Goal: Find specific page/section: Find specific page/section

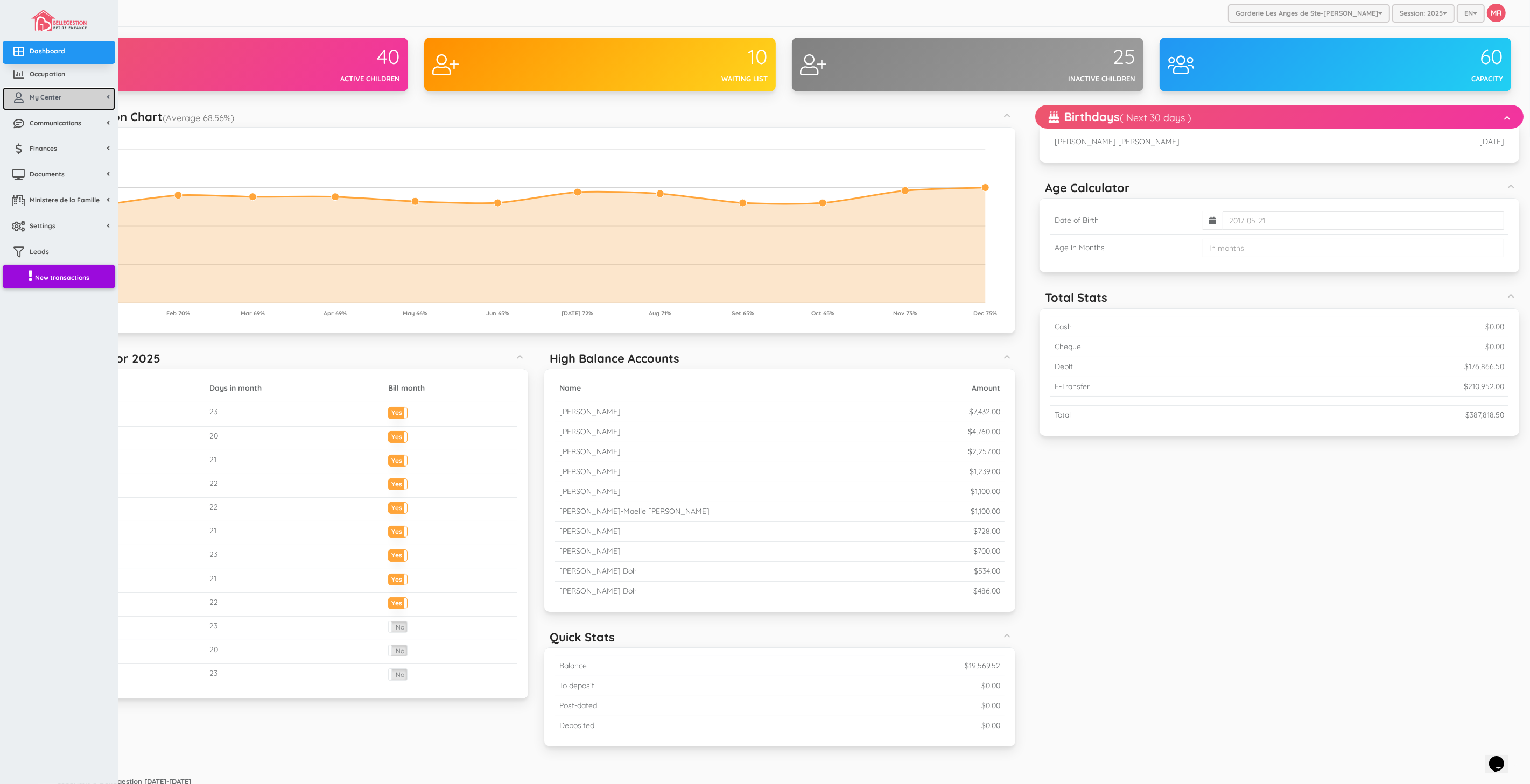
click at [61, 103] on link "My Center" at bounding box center [59, 99] width 113 height 23
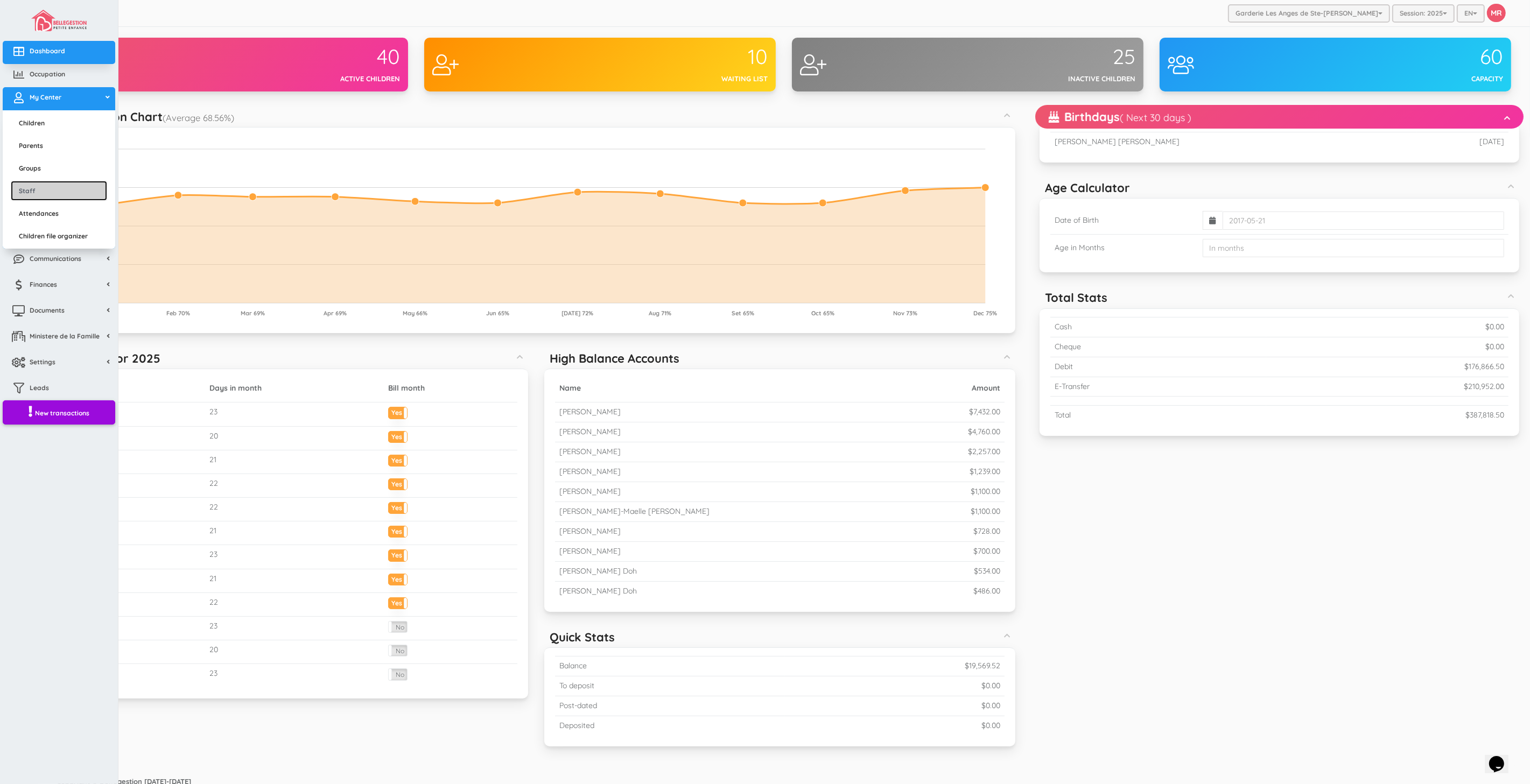
click at [65, 195] on link "Staff" at bounding box center [59, 191] width 96 height 20
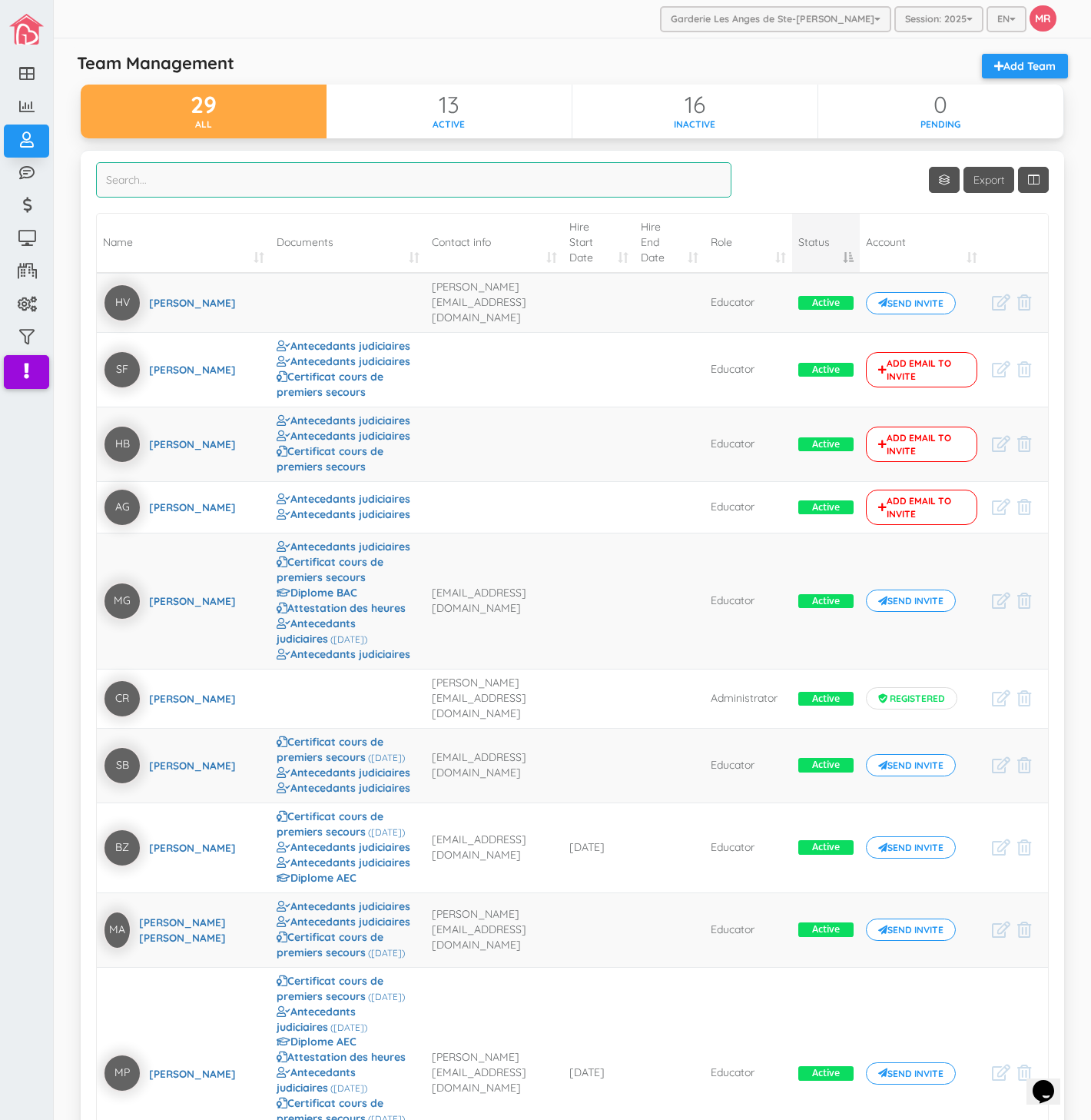
click at [487, 182] on input "search" at bounding box center [414, 179] width 636 height 35
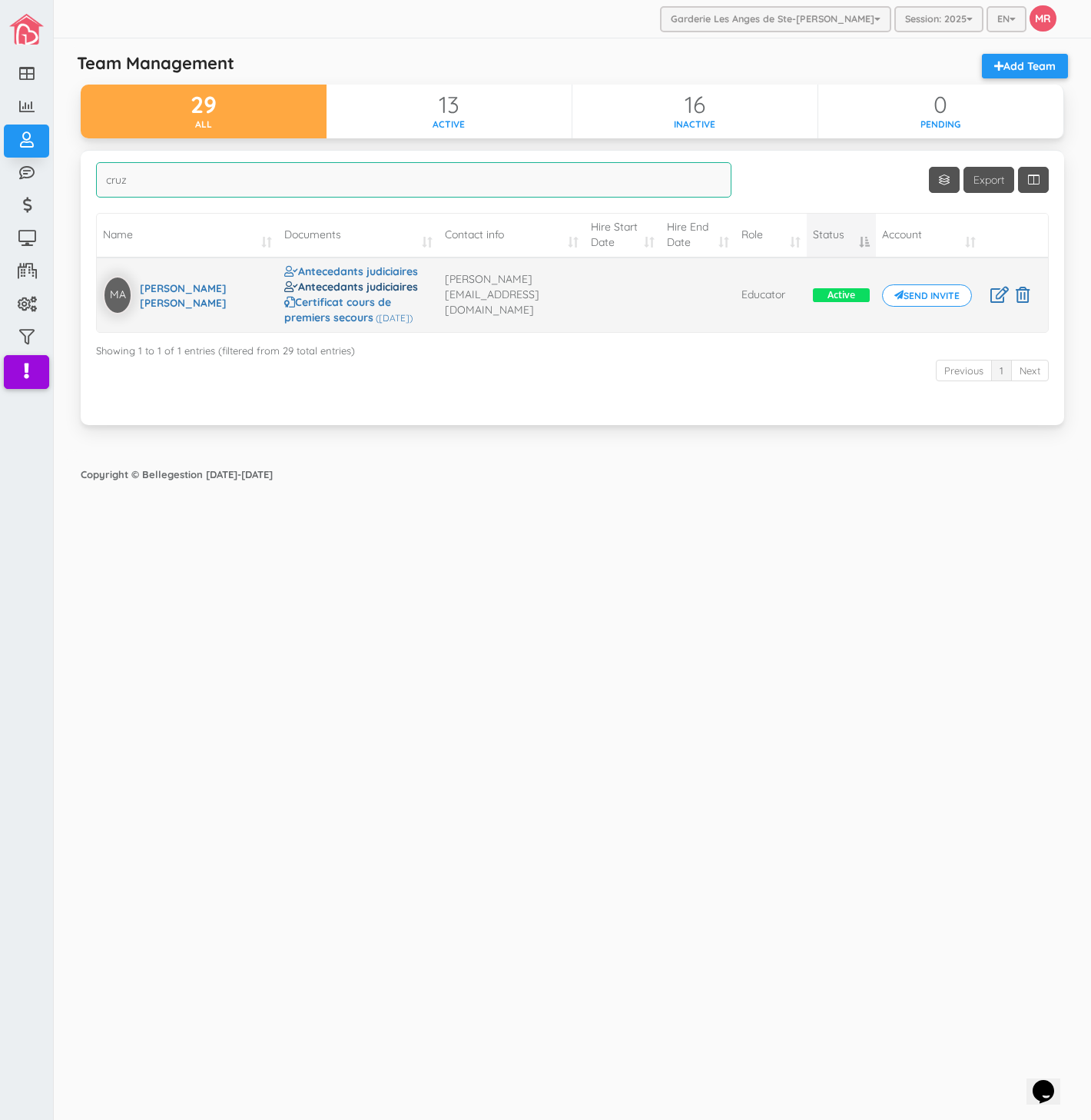
type input "cruz"
click at [323, 294] on link "Antecedants judiciaires" at bounding box center [351, 287] width 133 height 14
click at [327, 278] on link "Antecedants judiciaires" at bounding box center [351, 271] width 133 height 14
click at [391, 913] on div "Garderie Les Anges de Ste-Therese Garderie Les Anges de Ste-Therese Garderie Le…" at bounding box center [572, 560] width 1038 height 1120
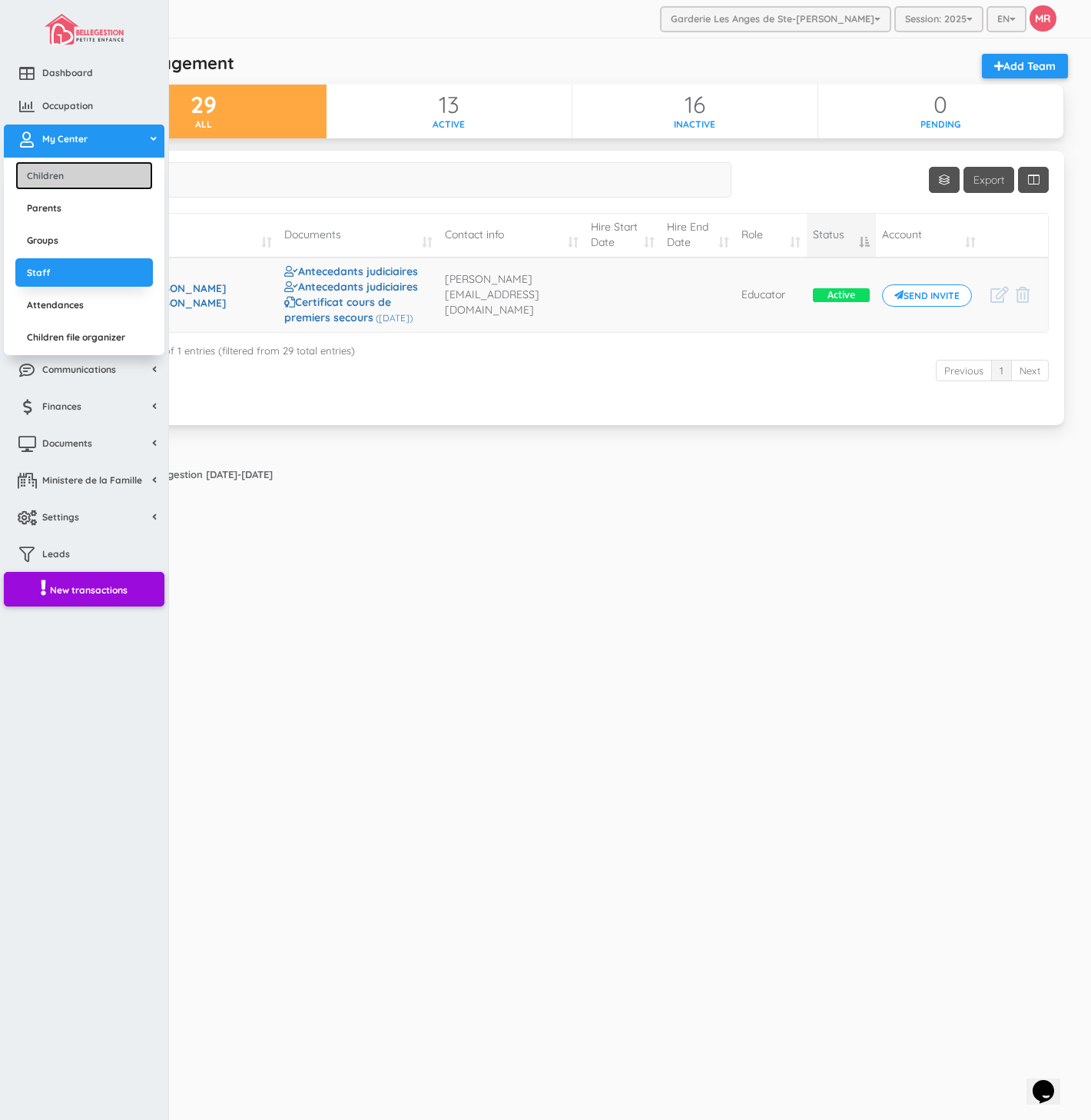
click at [62, 173] on link "Children" at bounding box center [84, 175] width 137 height 29
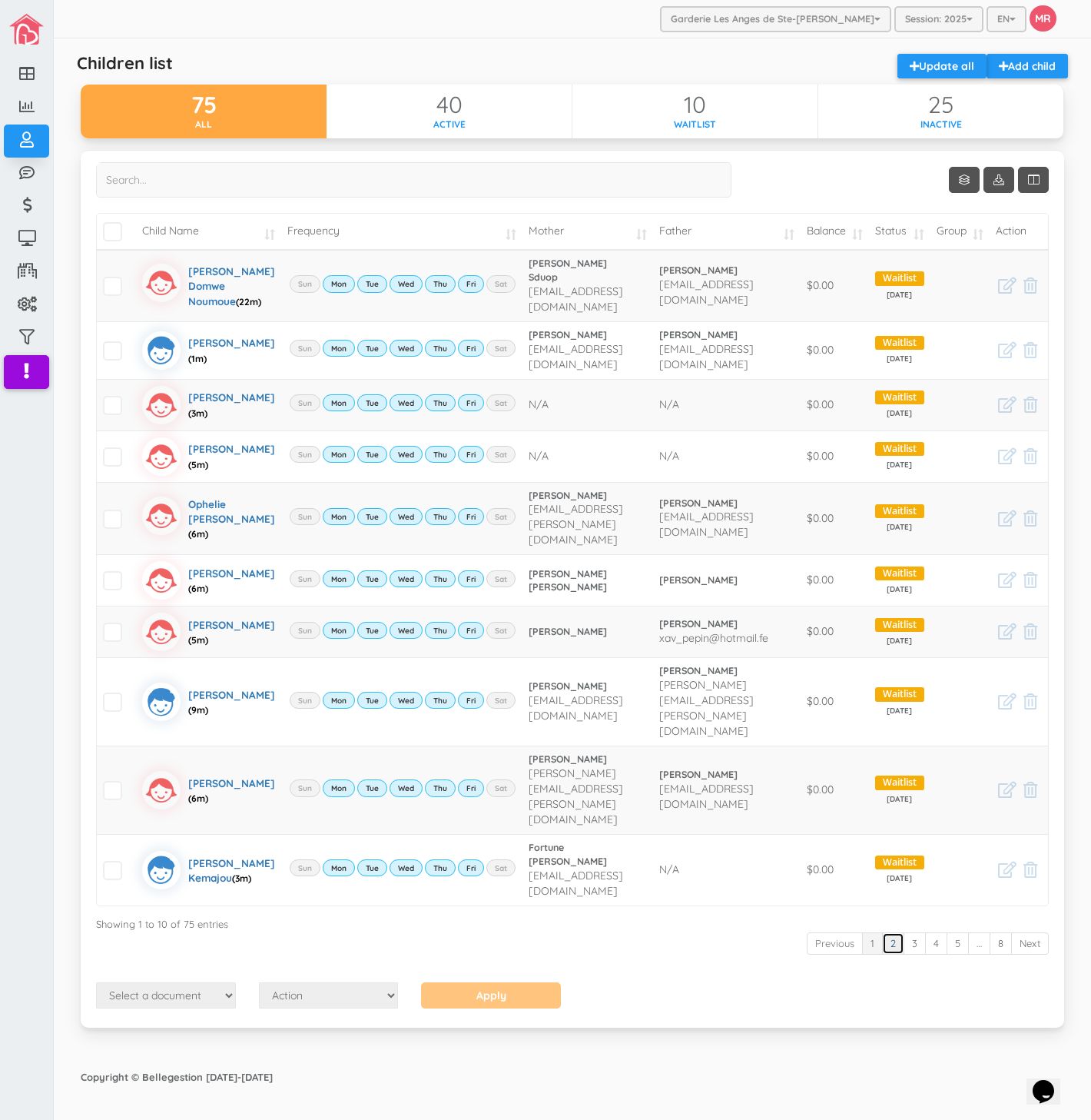
click at [897, 955] on link "2" at bounding box center [893, 944] width 22 height 22
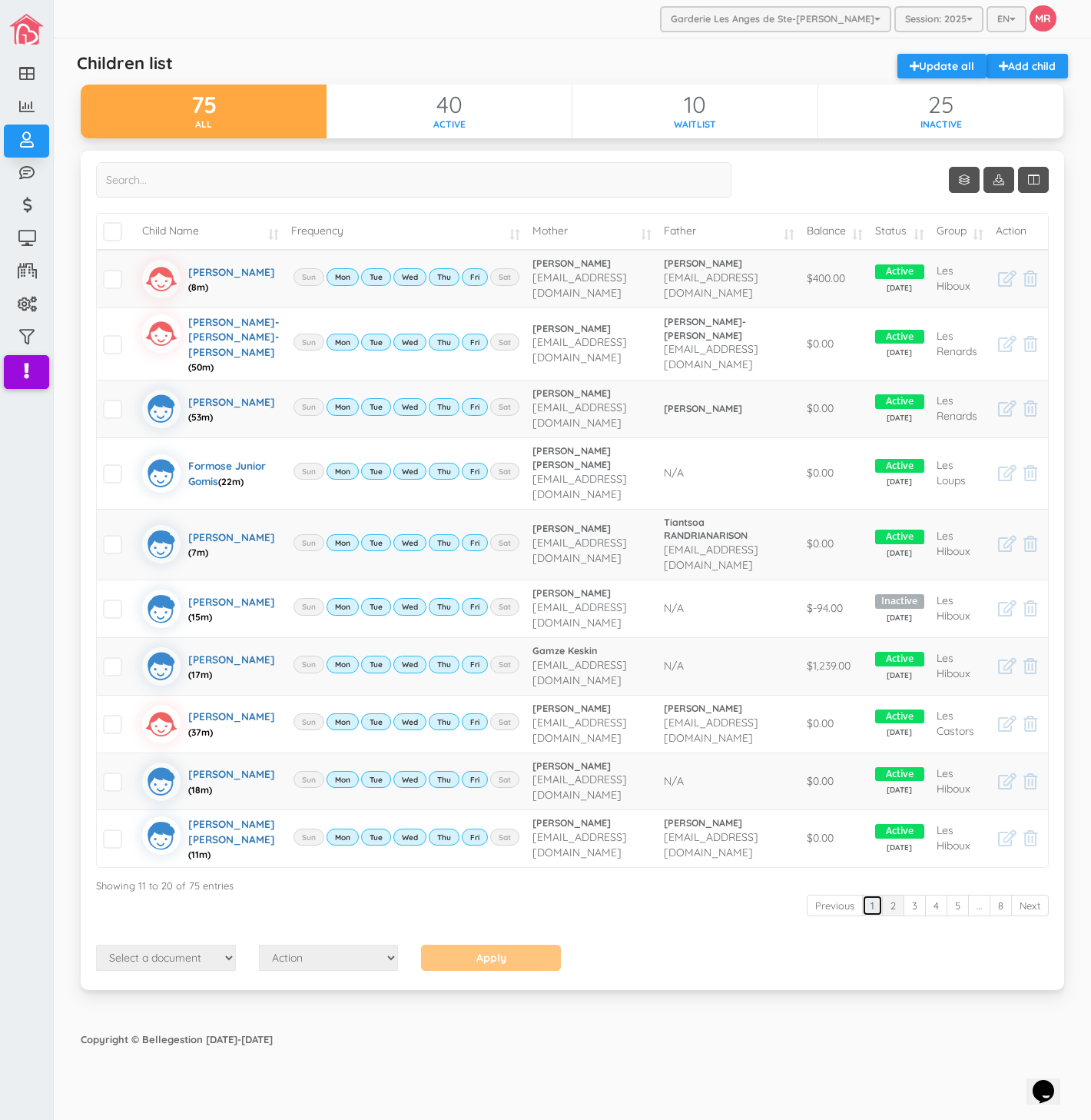
click at [867, 895] on link "1" at bounding box center [873, 906] width 21 height 22
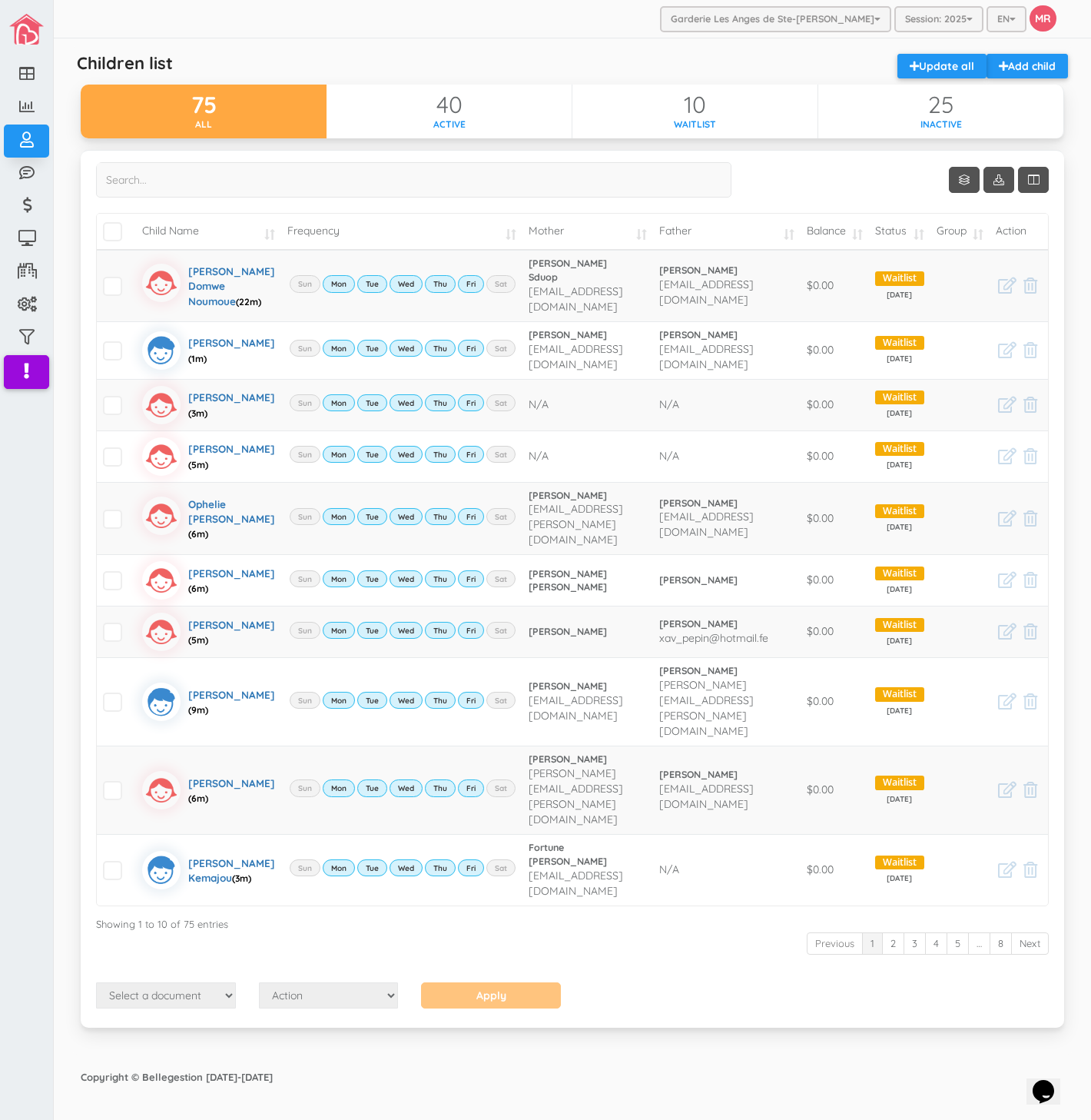
click at [297, 26] on div "Garderie Les Anges de Ste-Therese Garderie Les Anges de Ste-Therese Garderie Le…" at bounding box center [572, 19] width 1038 height 38
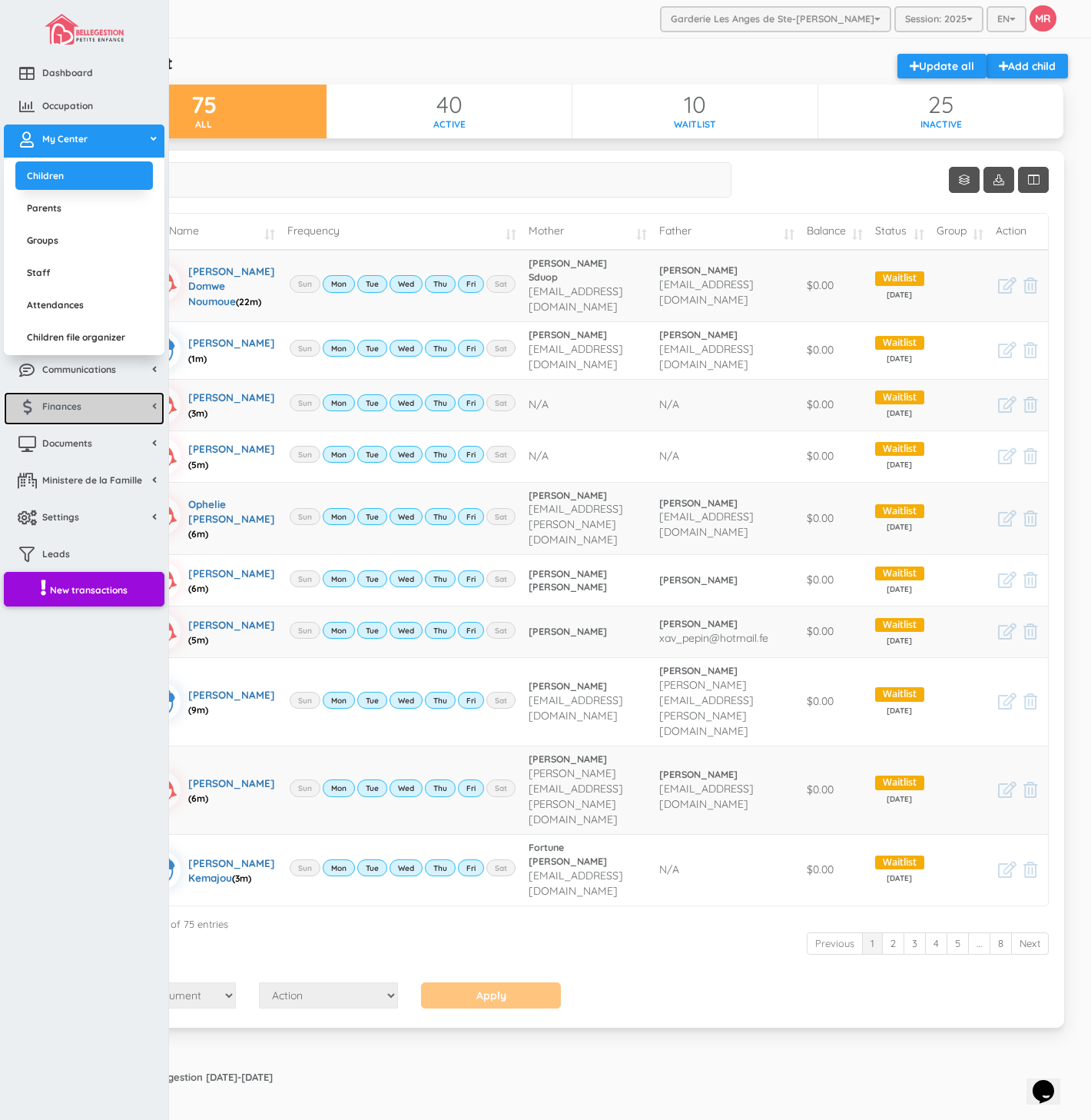
click at [90, 404] on link "Finances" at bounding box center [84, 408] width 161 height 33
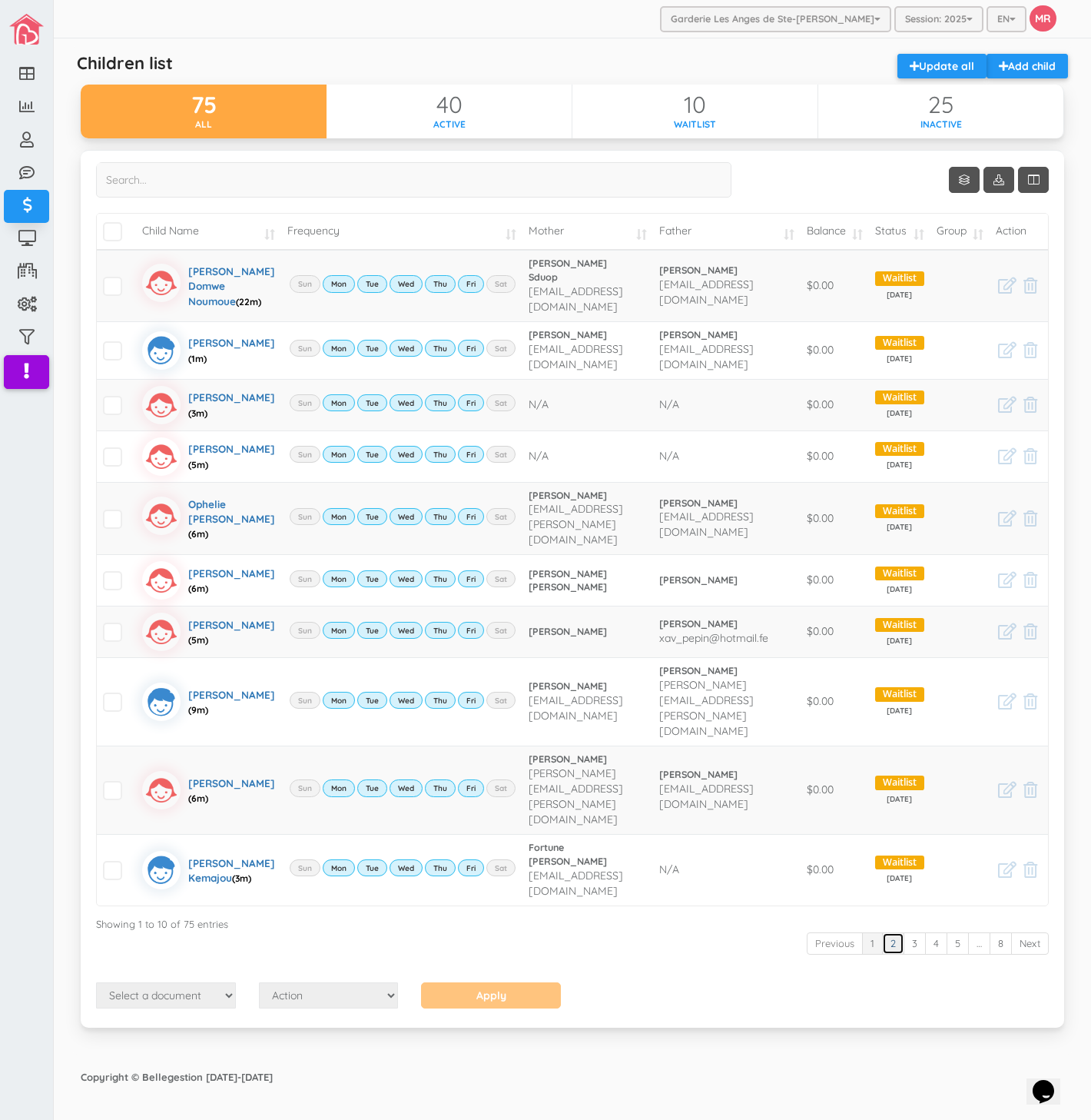
click at [889, 955] on link "2" at bounding box center [893, 944] width 22 height 22
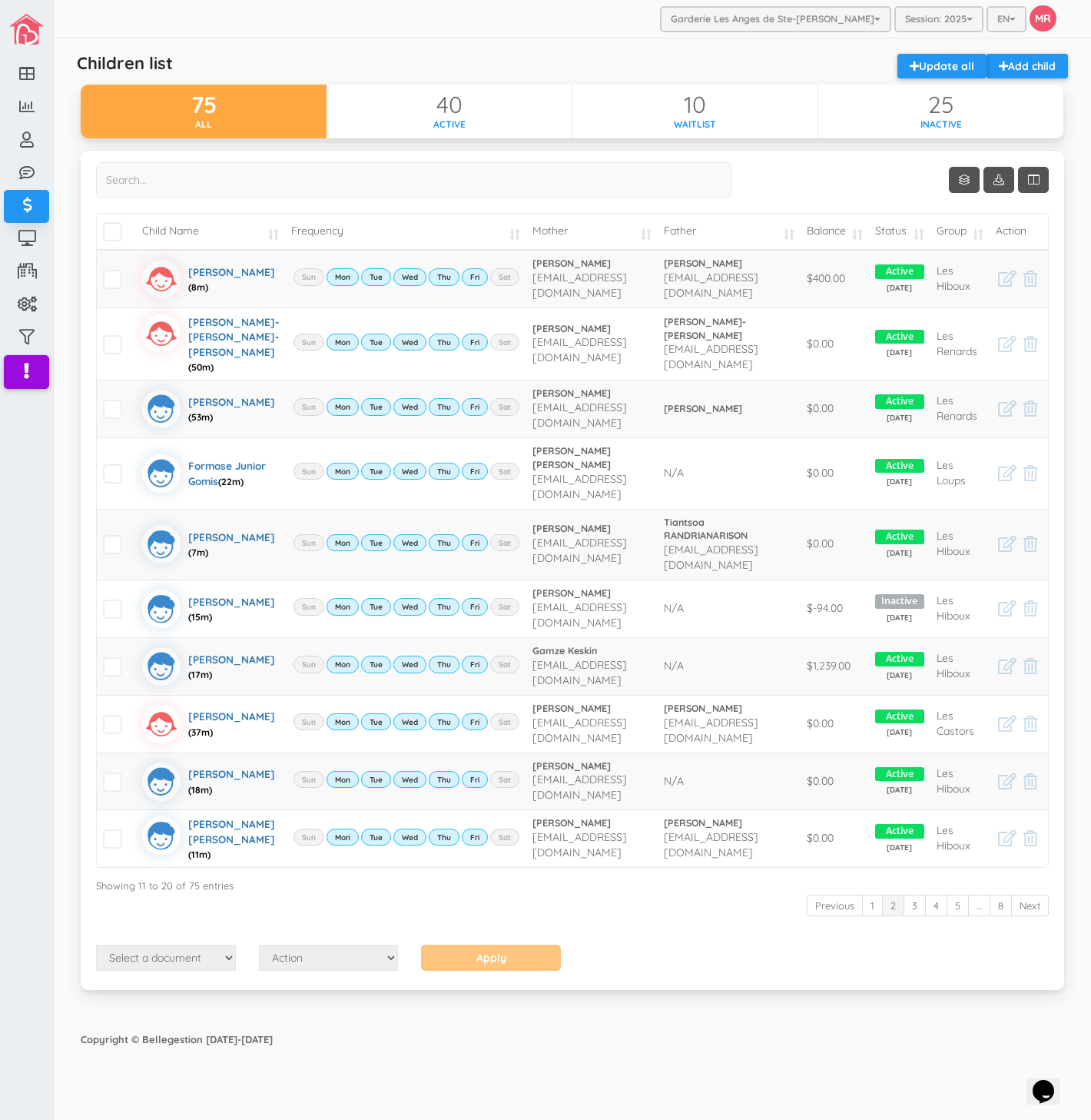
click at [348, 15] on div "Garderie Les Anges de Ste-Therese Garderie Les Anges de Ste-Therese Garderie Le…" at bounding box center [572, 19] width 1038 height 38
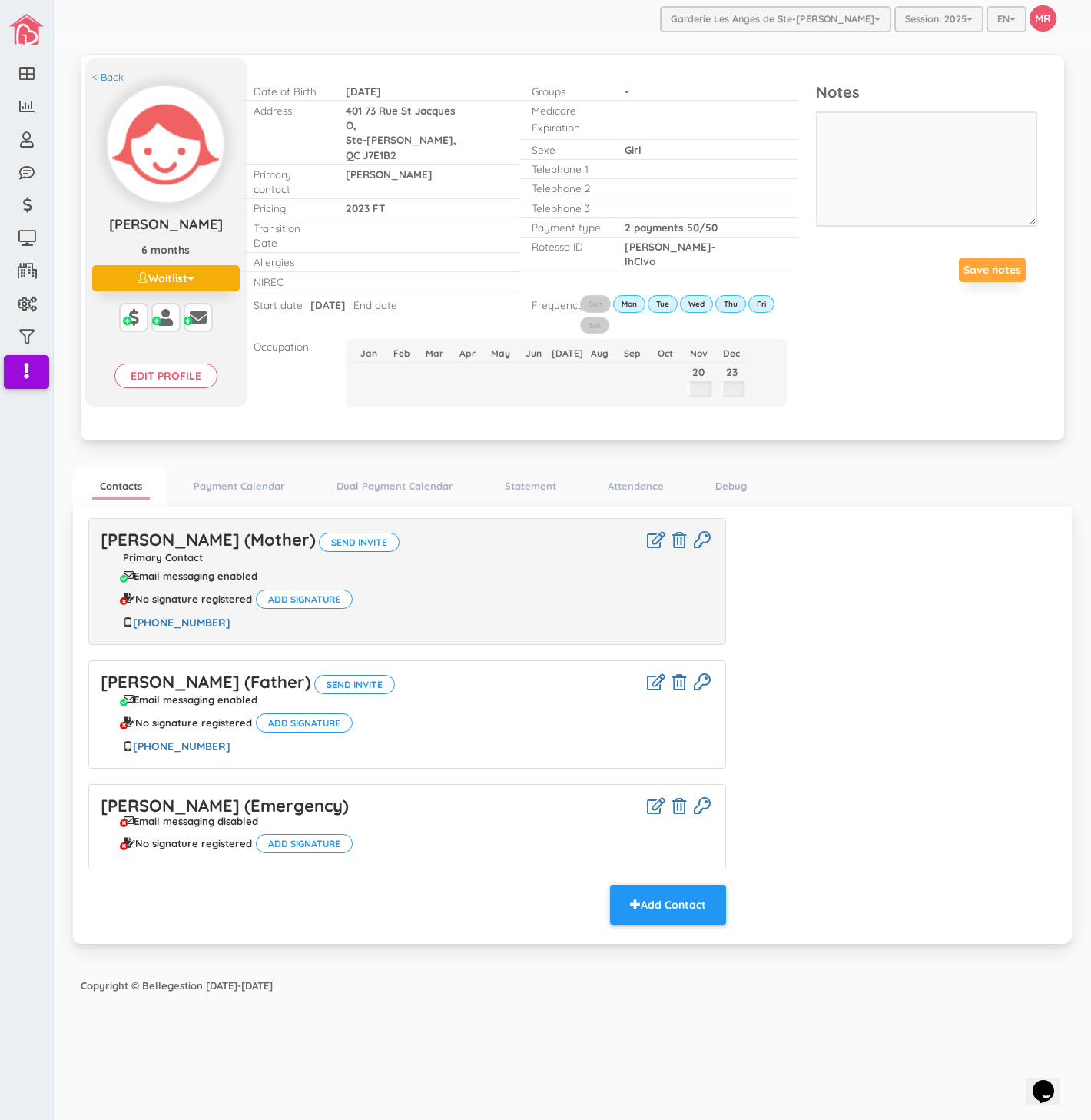
click at [614, 1087] on div "Garderie Les Anges de Ste-Therese Garderie Les Anges de Ste-Therese Garderie Le…" at bounding box center [572, 560] width 1038 height 1121
click at [877, 771] on div "Marie-Eve Belanger (Mother) Send invite Primary Contact Email messaging enabled…" at bounding box center [573, 723] width 992 height 411
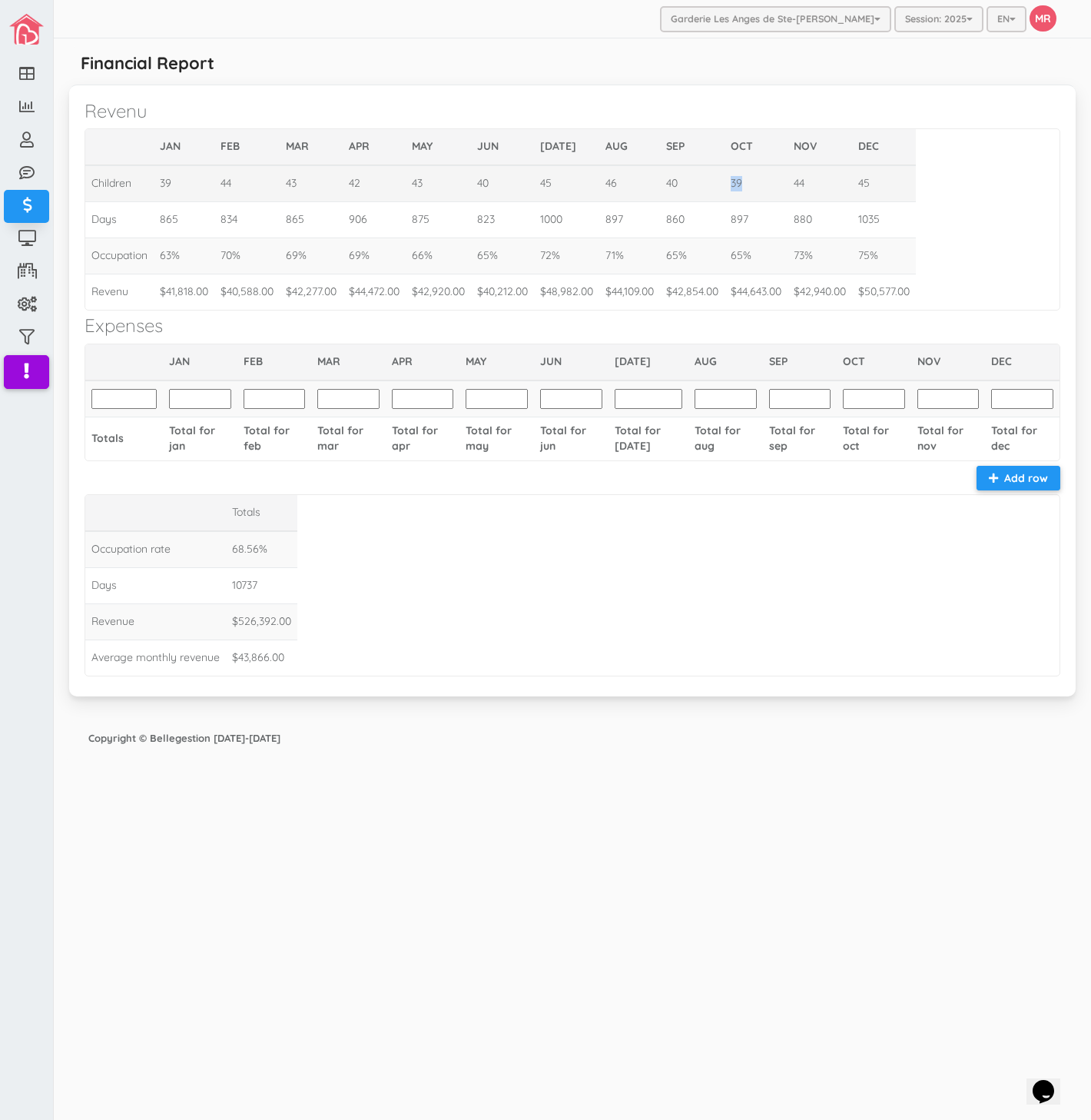
drag, startPoint x: 748, startPoint y: 190, endPoint x: 726, endPoint y: 189, distance: 22.0
click at [726, 189] on td "39" at bounding box center [757, 183] width 63 height 36
